Goal: Complete application form

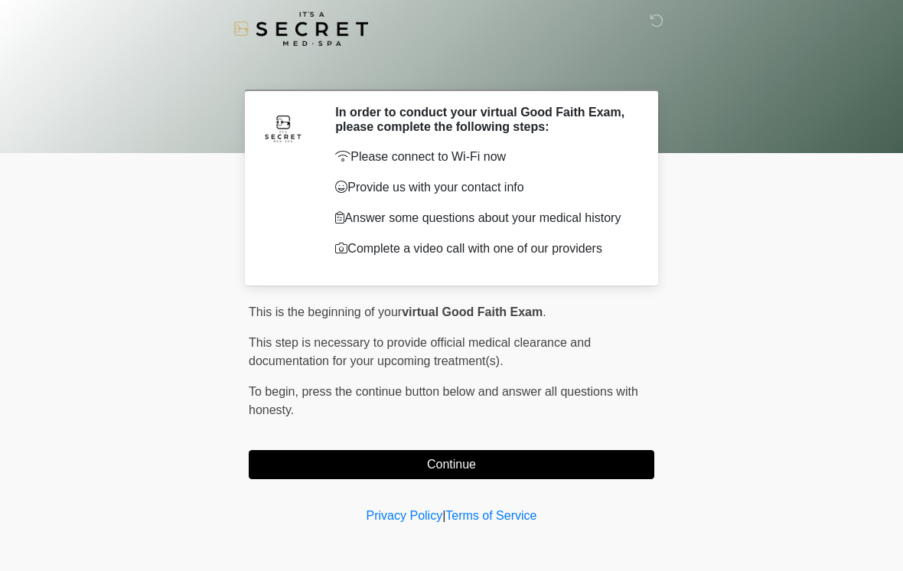
click at [500, 464] on button "Continue" at bounding box center [452, 464] width 406 height 29
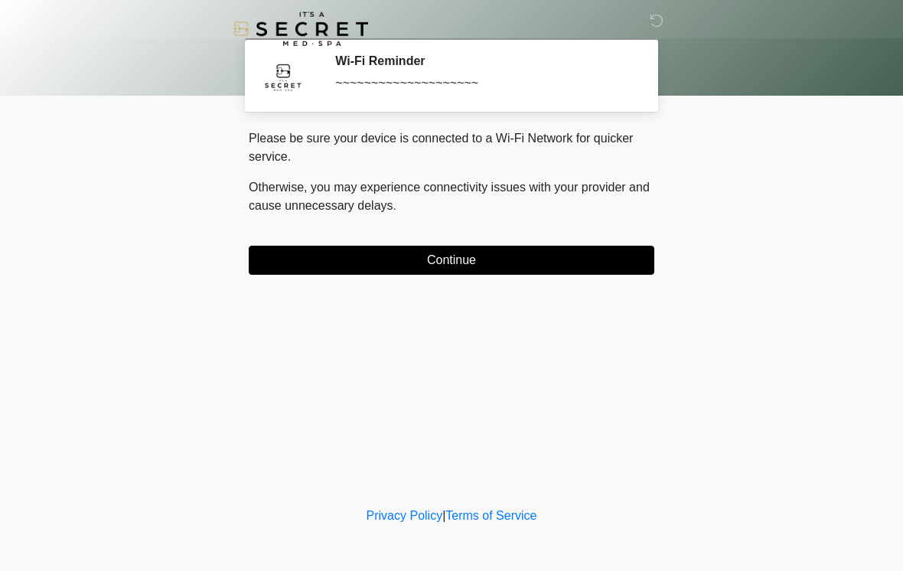
click at [404, 253] on button "Continue" at bounding box center [452, 260] width 406 height 29
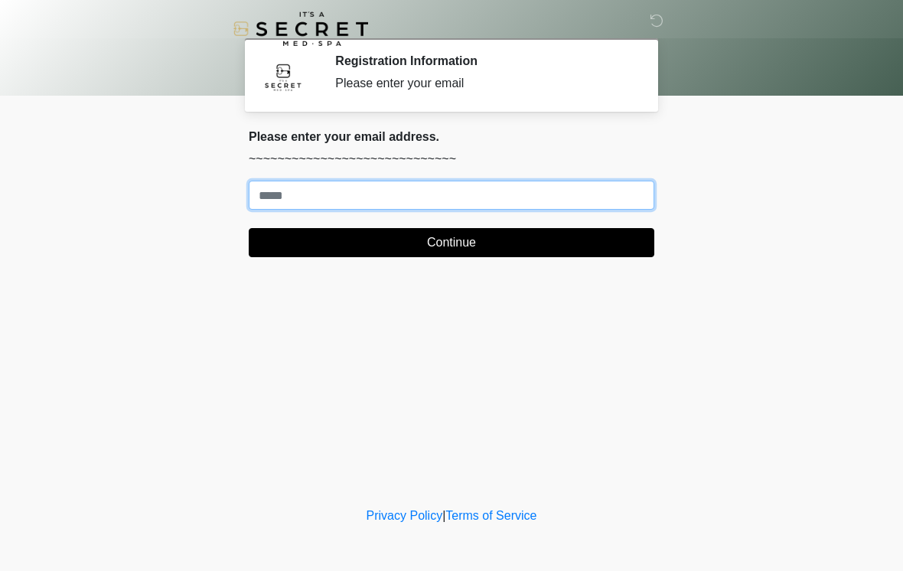
click at [352, 192] on input "Where should we email your treatment plan?" at bounding box center [452, 195] width 406 height 29
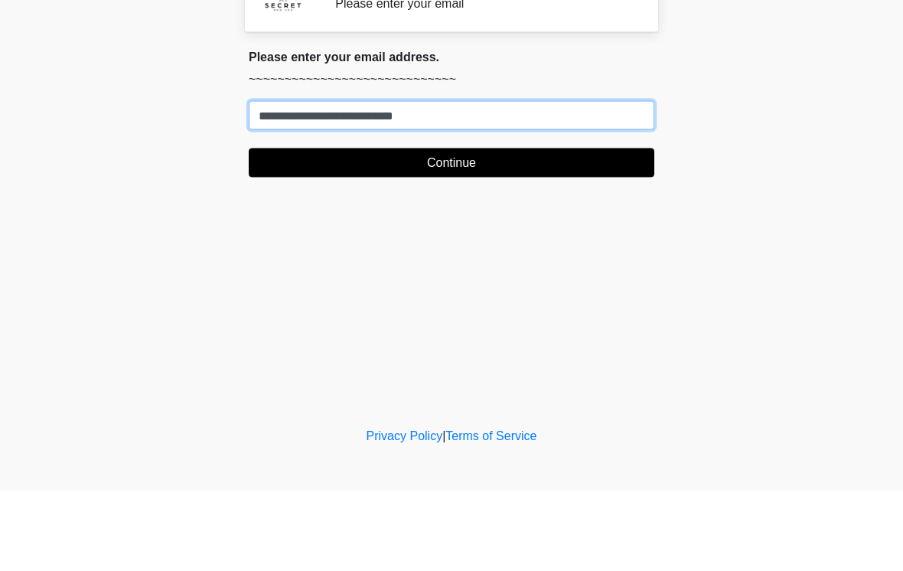
type input "**********"
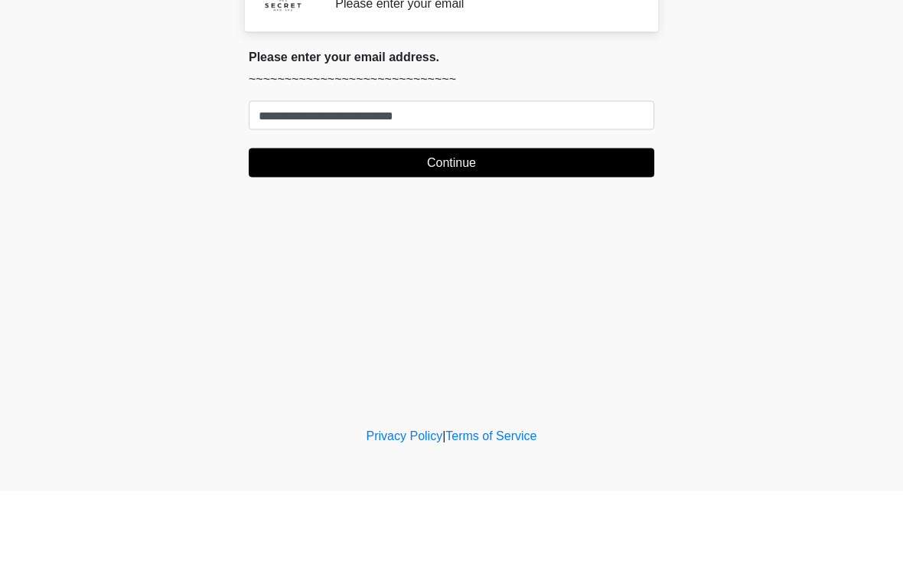
click at [523, 228] on button "Continue" at bounding box center [452, 242] width 406 height 29
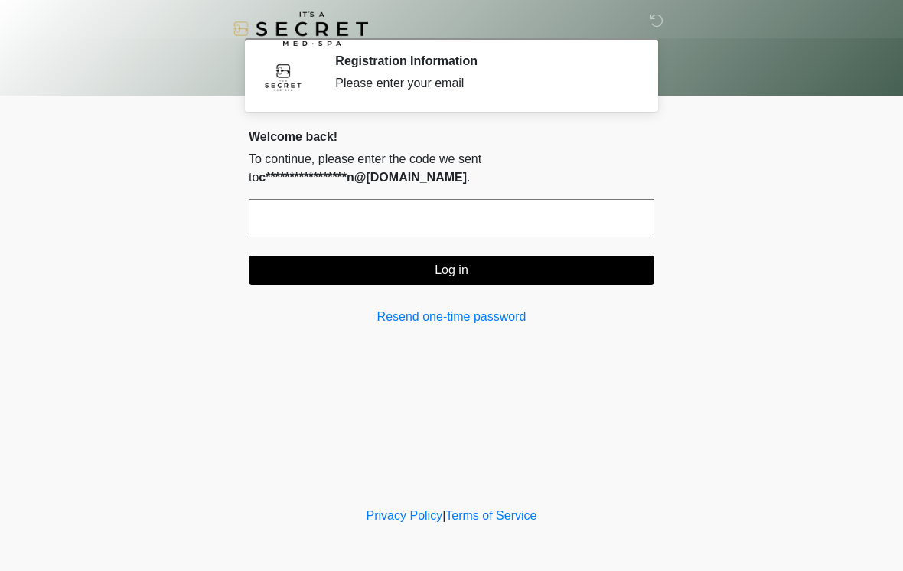
click at [507, 217] on input "text" at bounding box center [452, 218] width 406 height 38
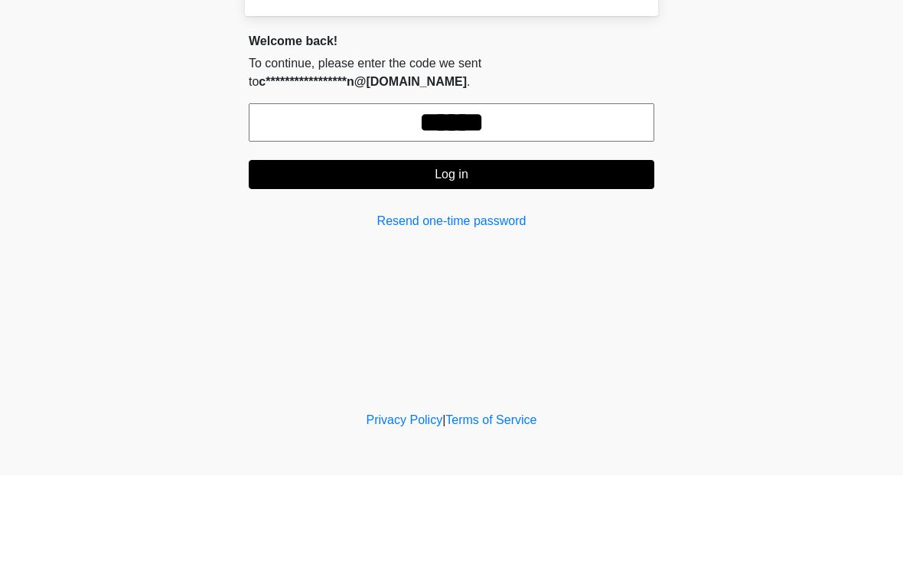
type input "******"
click at [516, 256] on button "Log in" at bounding box center [452, 270] width 406 height 29
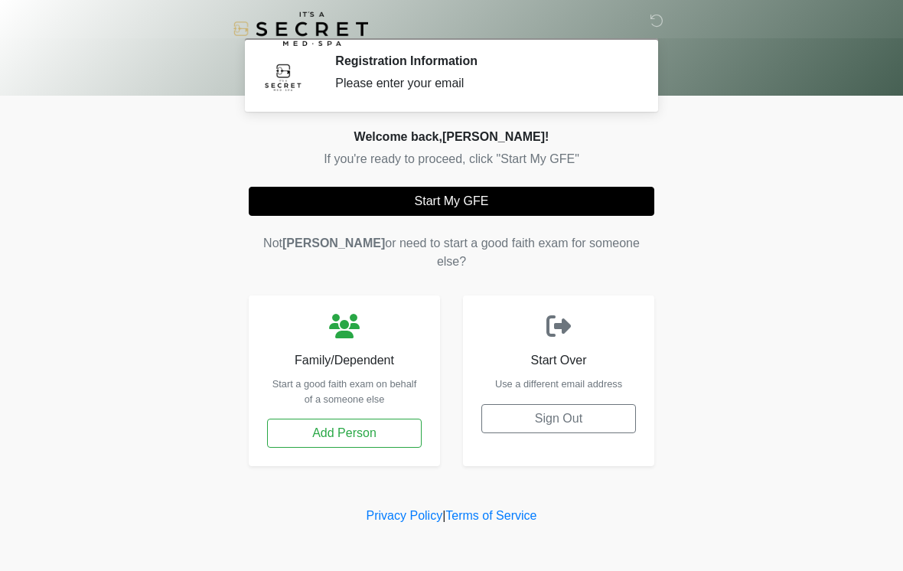
click at [484, 202] on button "Start My GFE" at bounding box center [452, 201] width 406 height 29
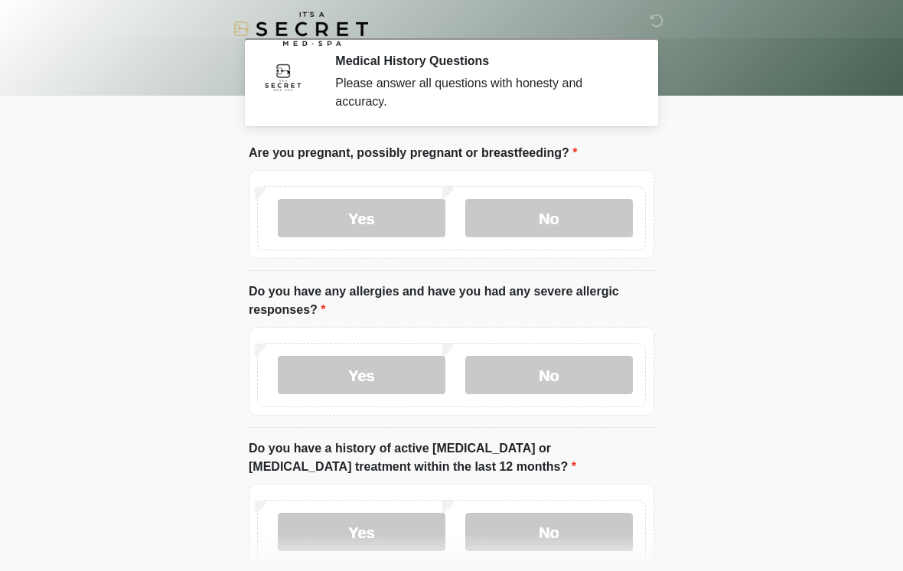
click at [549, 235] on label "No" at bounding box center [549, 218] width 168 height 38
click at [576, 381] on label "No" at bounding box center [549, 375] width 168 height 38
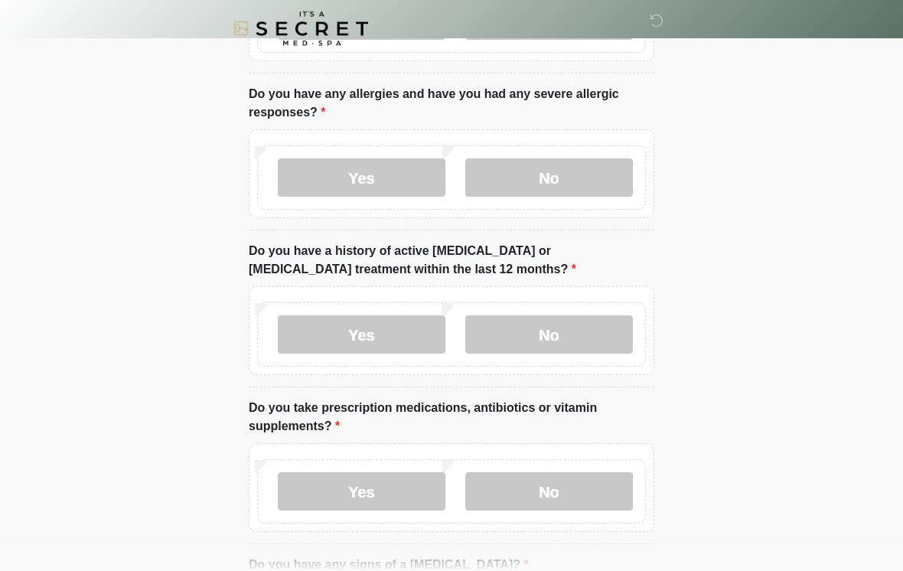
click at [594, 331] on label "No" at bounding box center [549, 335] width 168 height 38
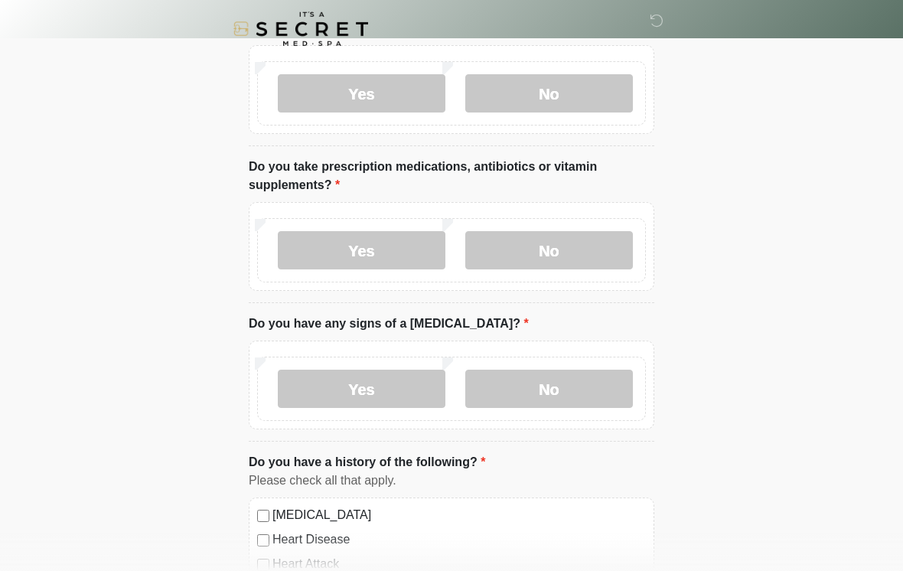
scroll to position [449, 0]
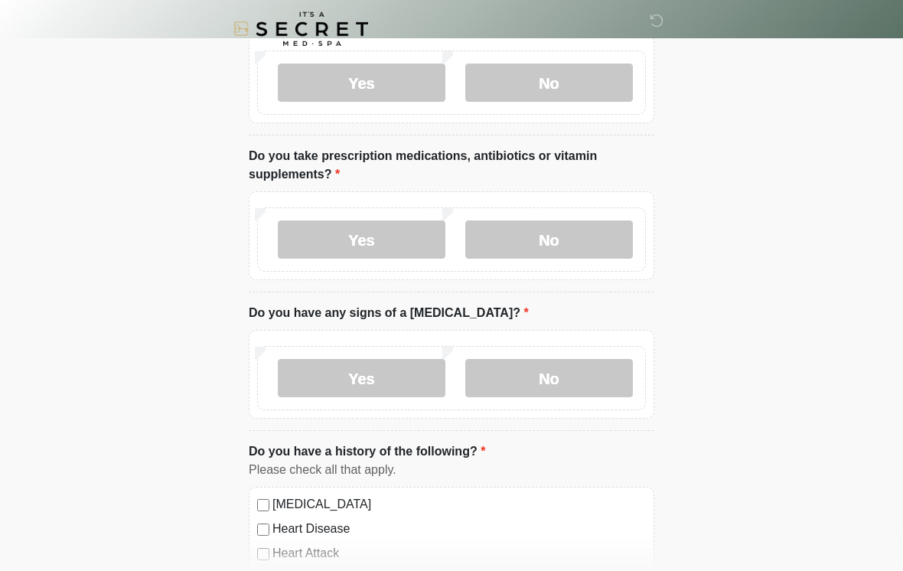
click at [393, 236] on label "Yes" at bounding box center [362, 239] width 168 height 38
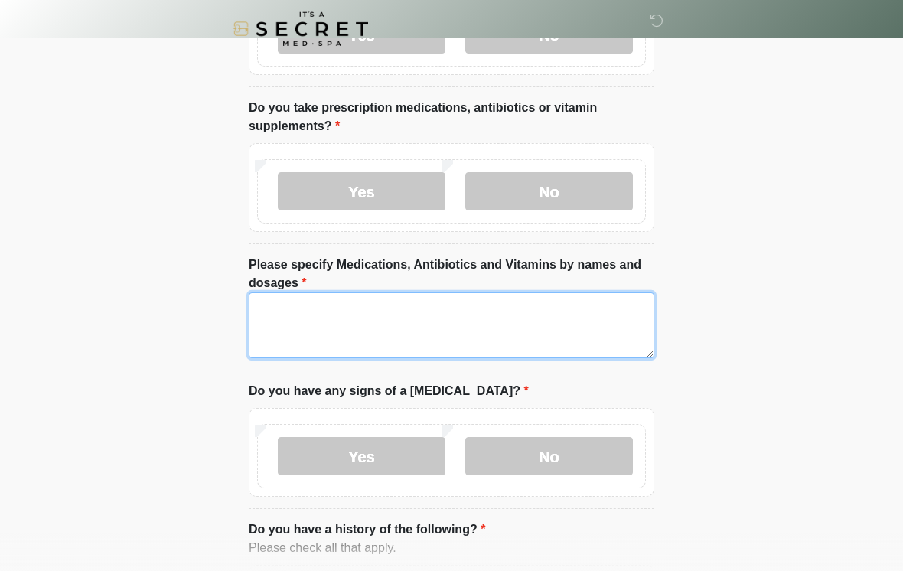
click at [368, 311] on textarea "Please specify Medications, Antibiotics and Vitamins by names and dosages" at bounding box center [452, 325] width 406 height 66
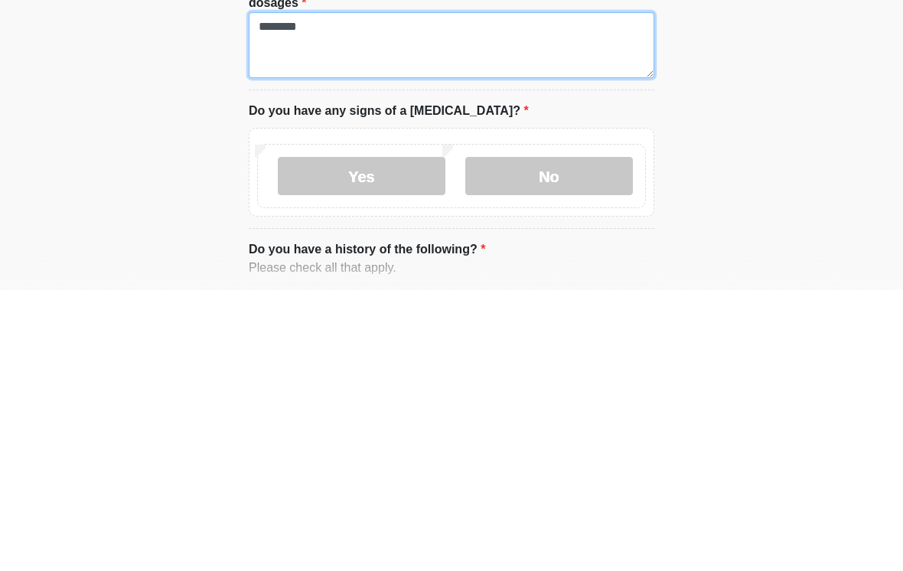
type textarea "********"
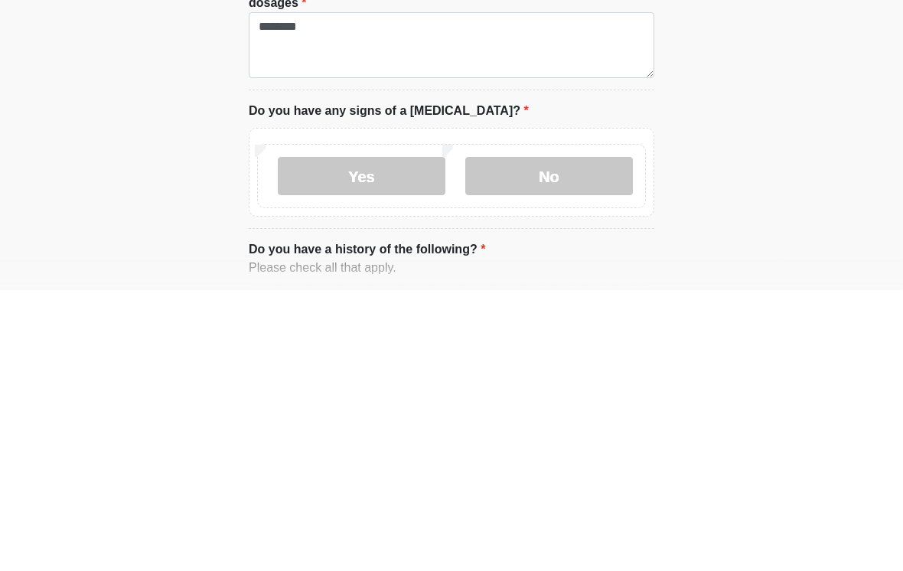
click at [557, 438] on label "No" at bounding box center [549, 457] width 168 height 38
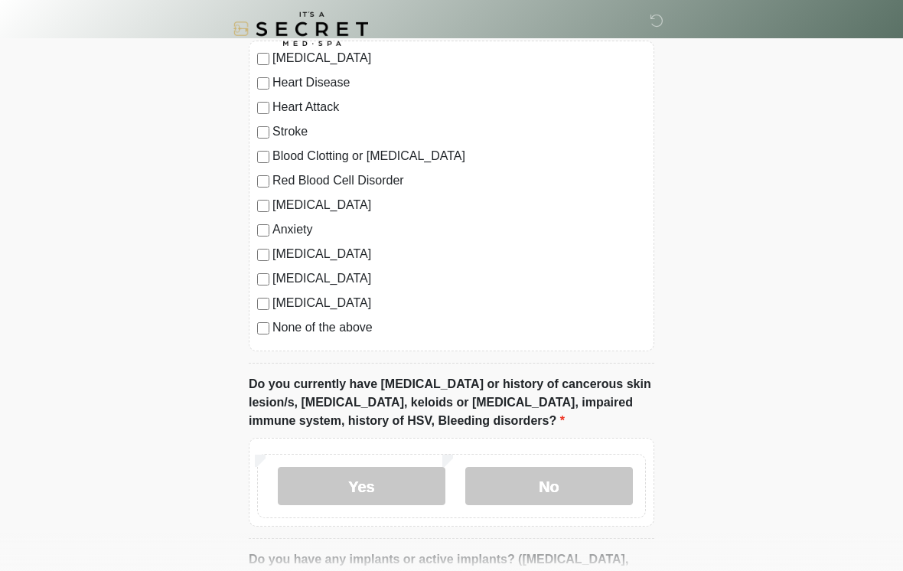
scroll to position [1035, 0]
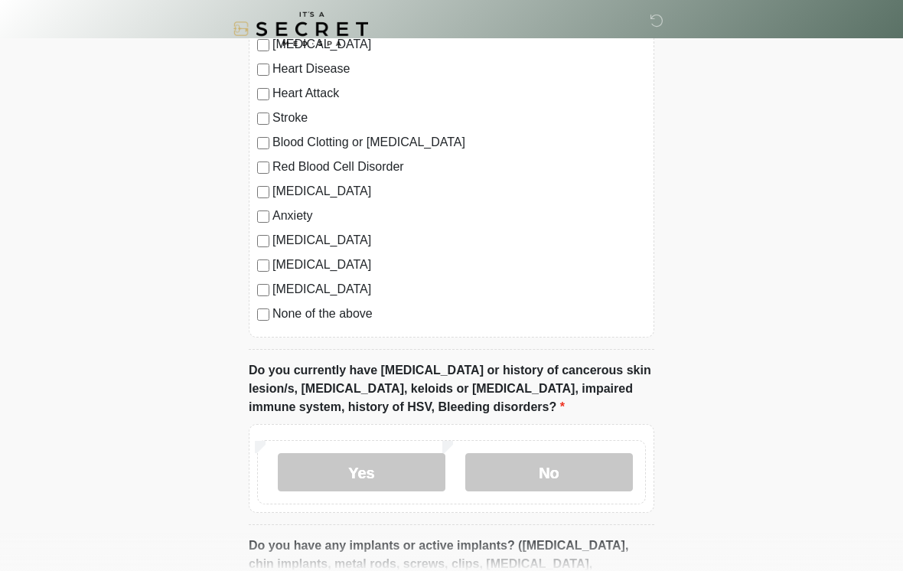
click at [574, 469] on label "No" at bounding box center [549, 472] width 168 height 38
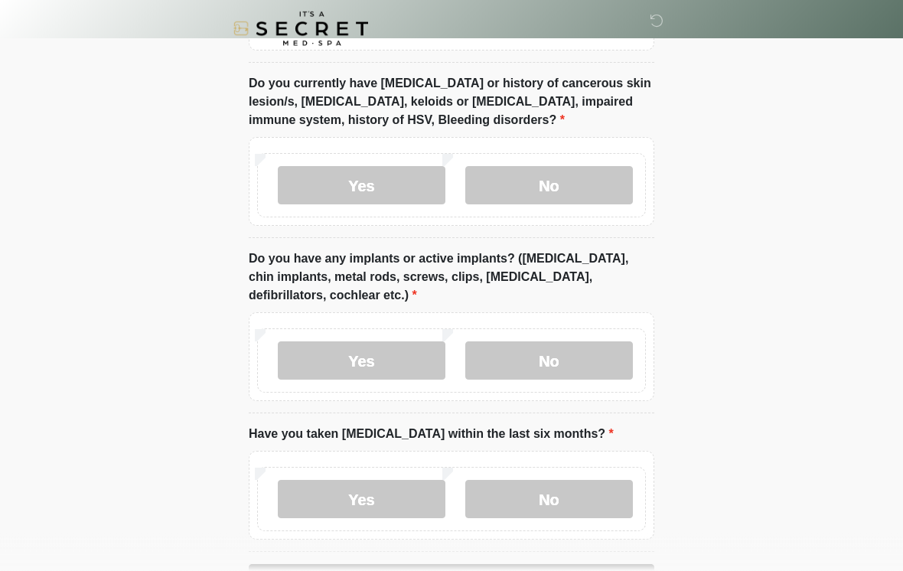
scroll to position [1322, 0]
click at [412, 347] on label "Yes" at bounding box center [362, 360] width 168 height 38
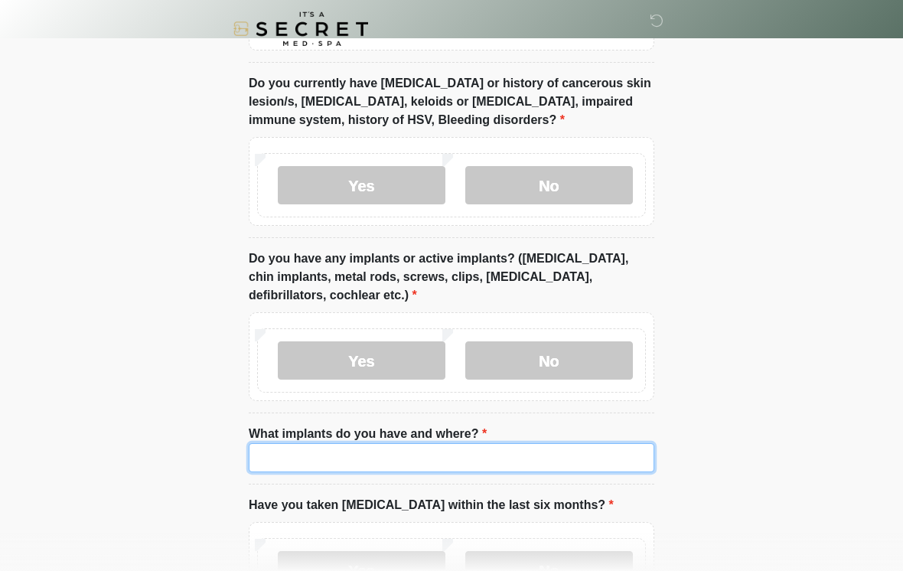
click at [497, 448] on input "What implants do you have and where?" at bounding box center [452, 457] width 406 height 29
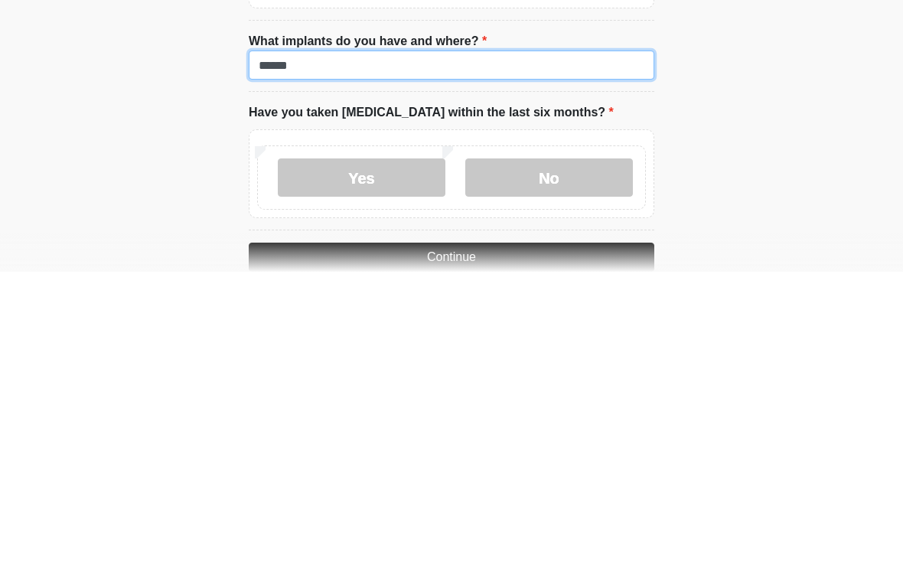
scroll to position [1424, 0]
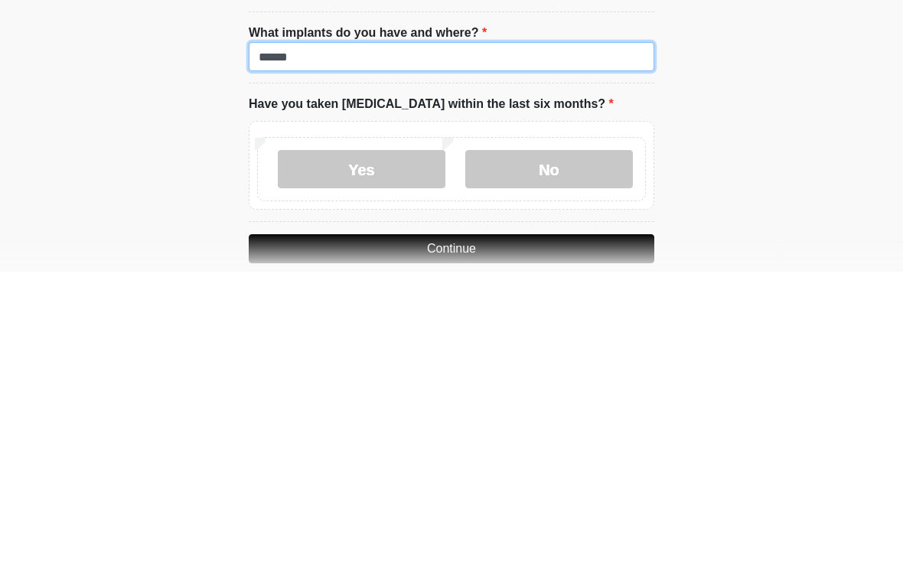
type input "******"
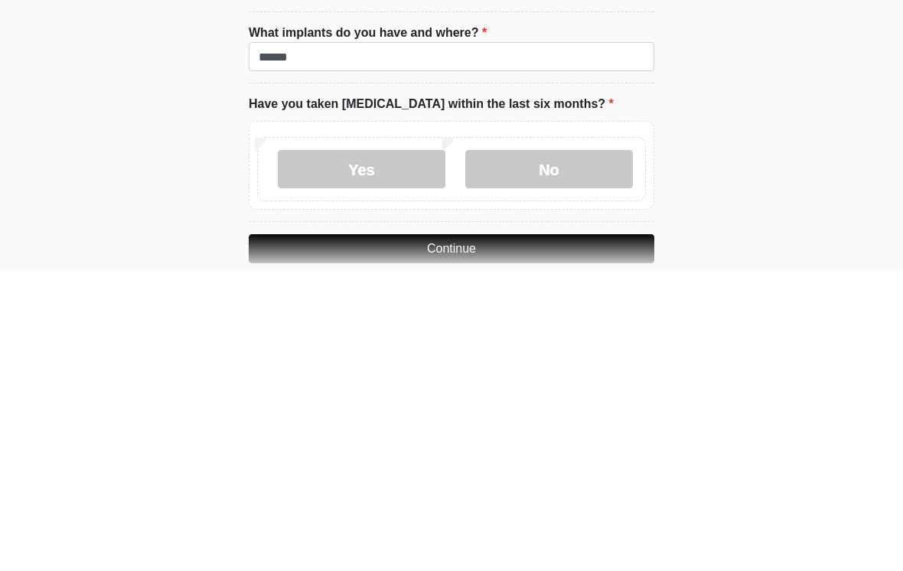
click at [547, 449] on label "No" at bounding box center [549, 468] width 168 height 38
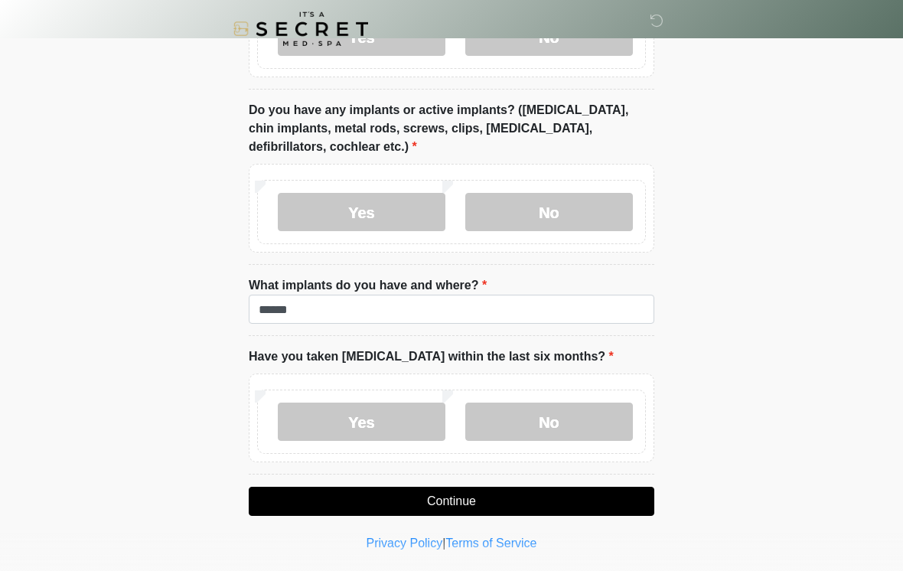
click at [509, 495] on button "Continue" at bounding box center [452, 501] width 406 height 29
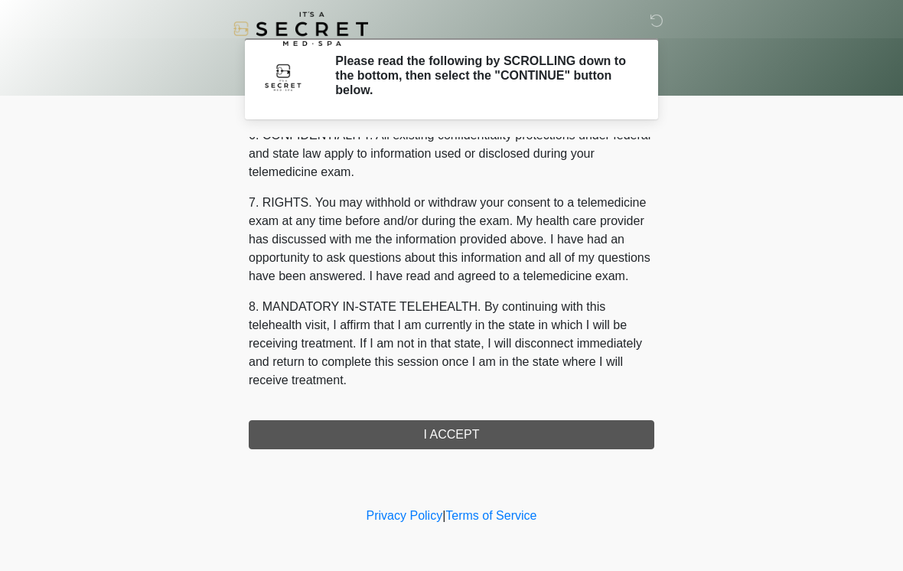
scroll to position [623, 0]
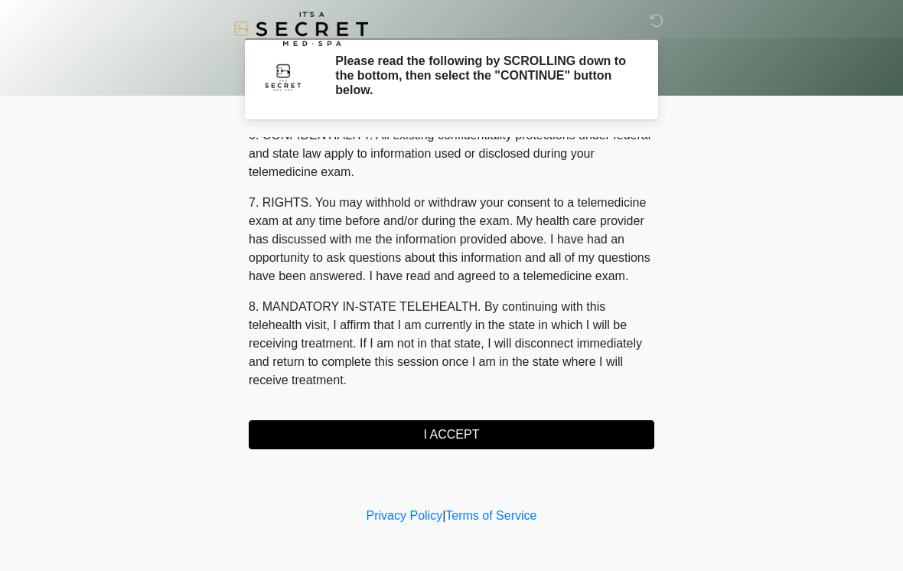
click at [522, 445] on button "I ACCEPT" at bounding box center [452, 434] width 406 height 29
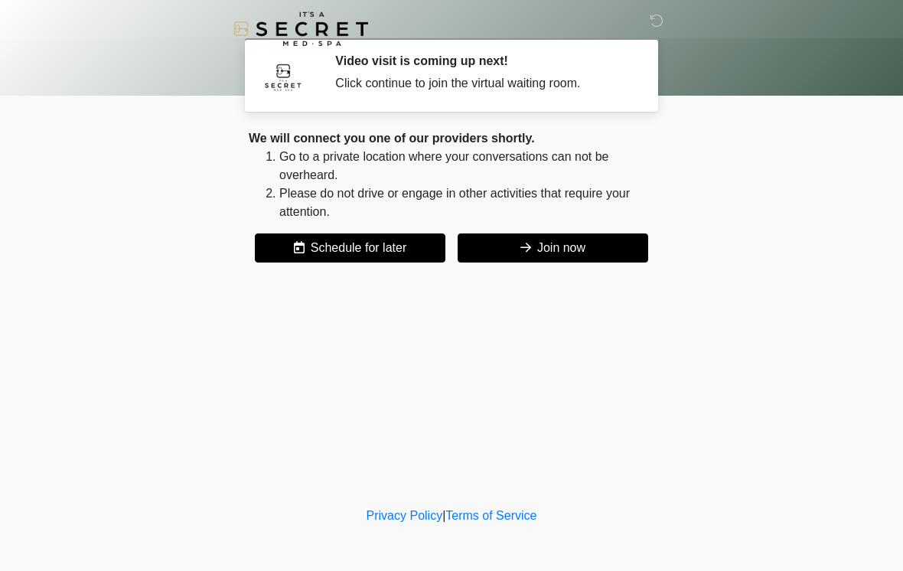
click at [581, 244] on button "Join now" at bounding box center [553, 247] width 191 height 29
